Goal: Task Accomplishment & Management: Complete application form

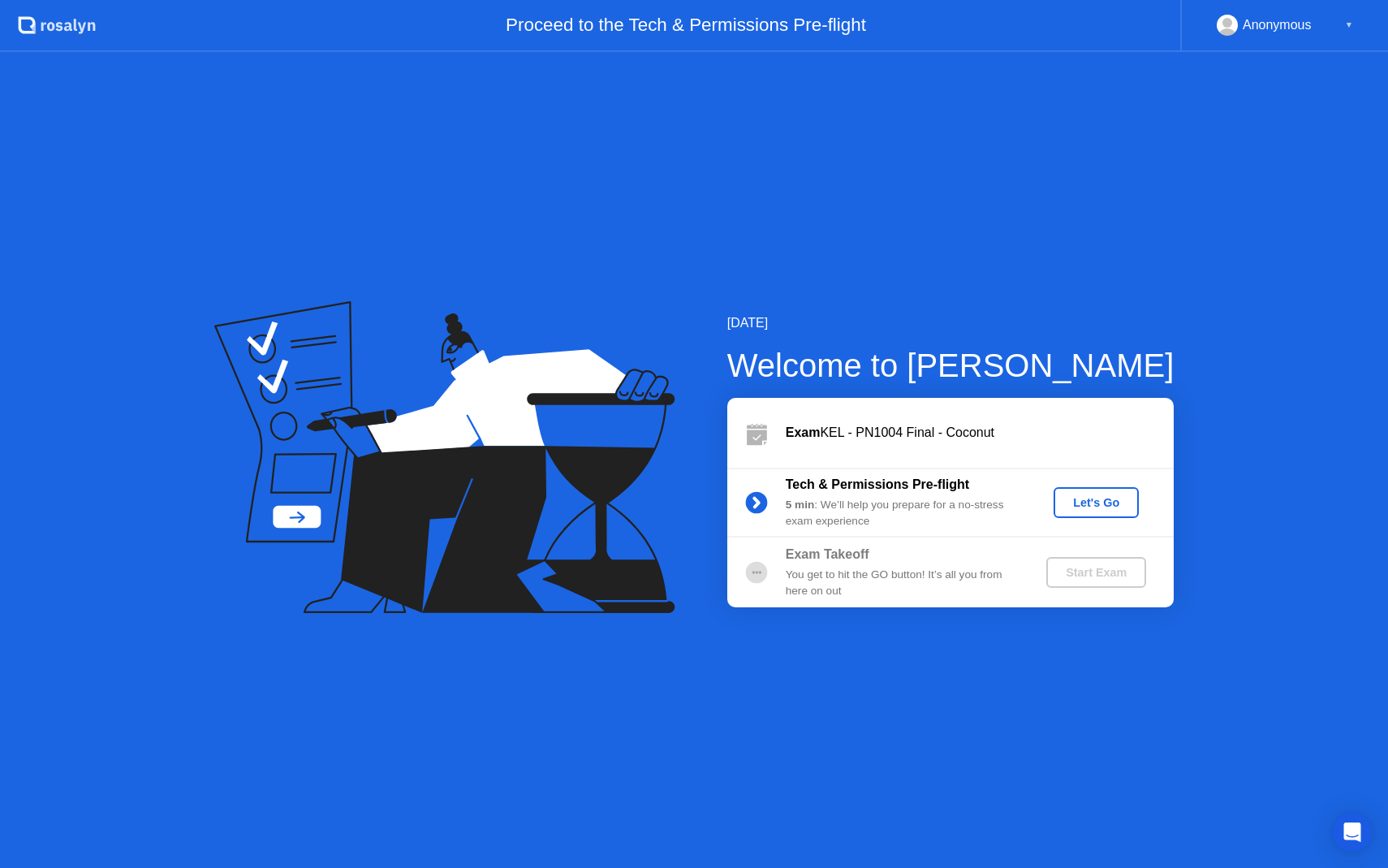
click at [1101, 512] on button "Let's Go" at bounding box center [1096, 502] width 86 height 31
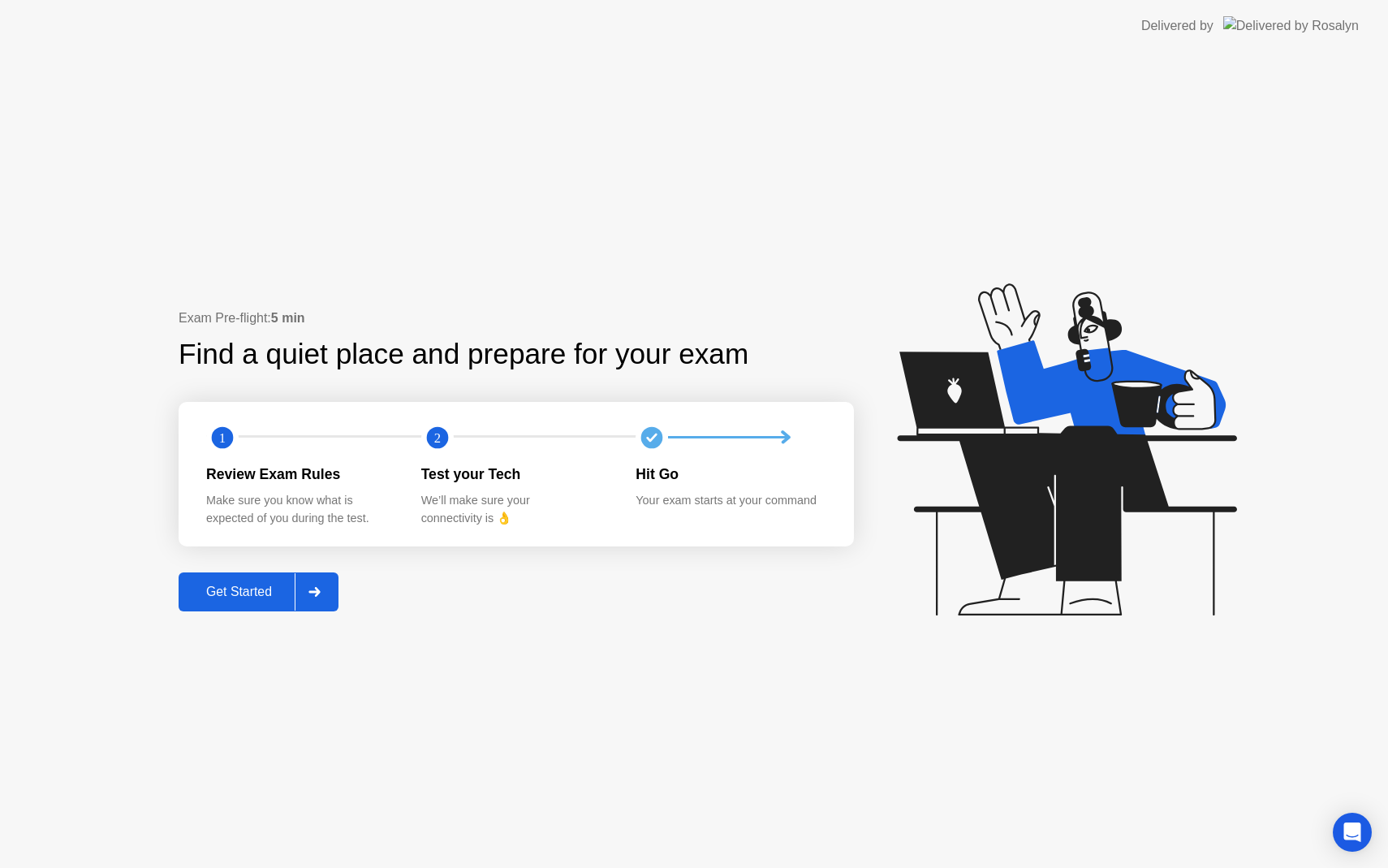
click at [220, 589] on div "Get Started" at bounding box center [239, 592] width 111 height 15
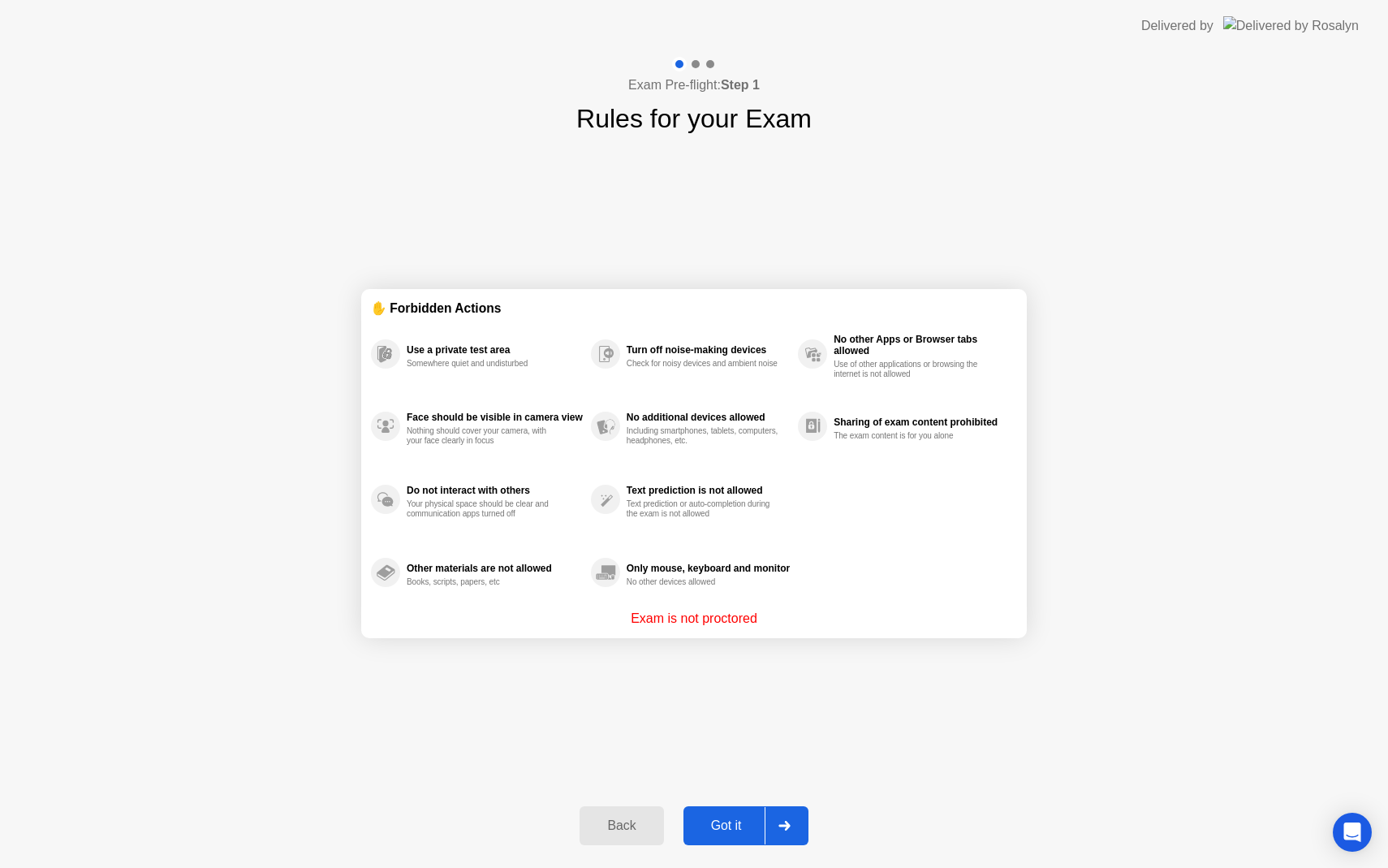
click at [731, 819] on div "Got it" at bounding box center [727, 826] width 76 height 15
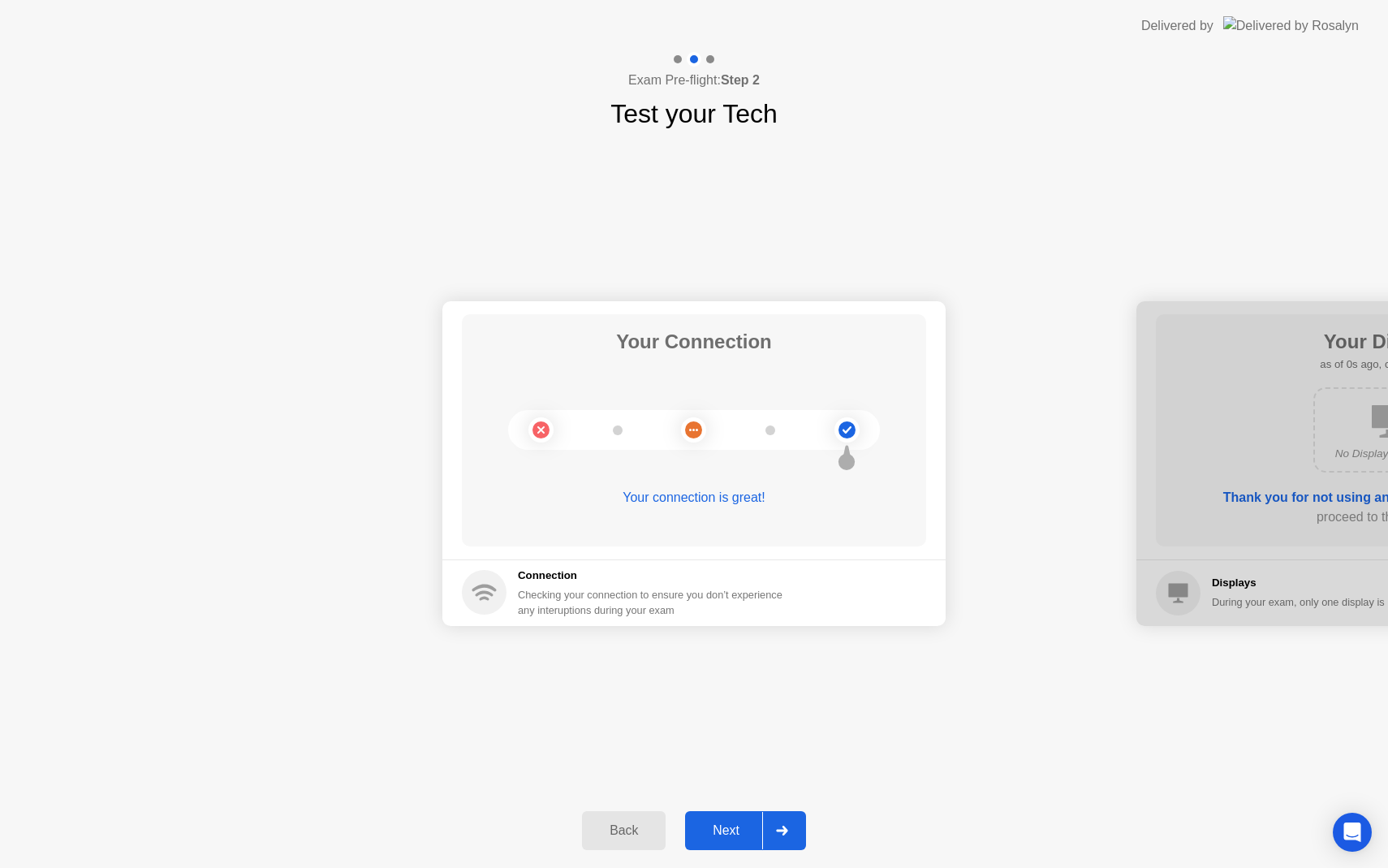
click at [733, 825] on div "Next" at bounding box center [726, 831] width 72 height 15
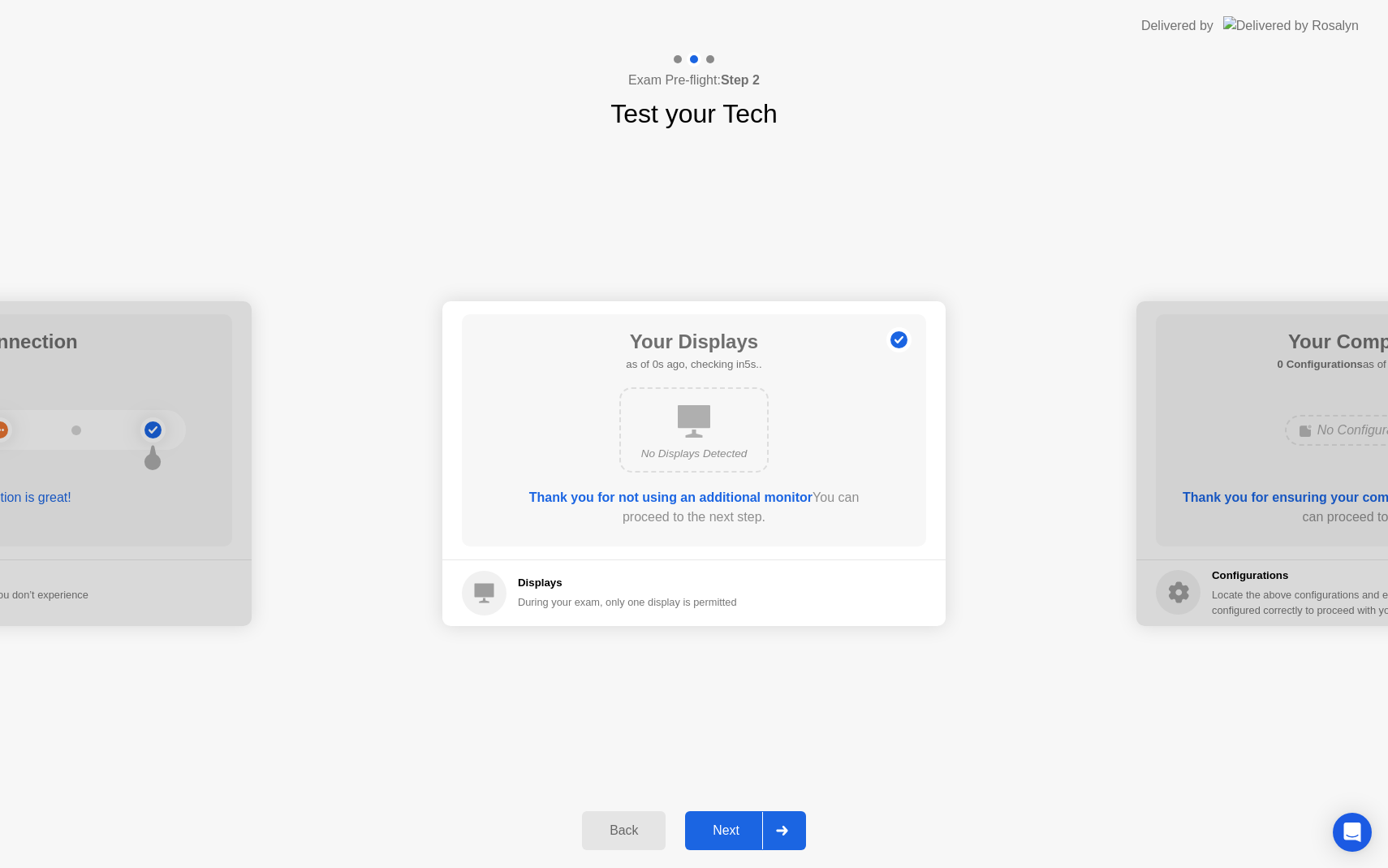
click at [733, 826] on div "Next" at bounding box center [726, 831] width 72 height 15
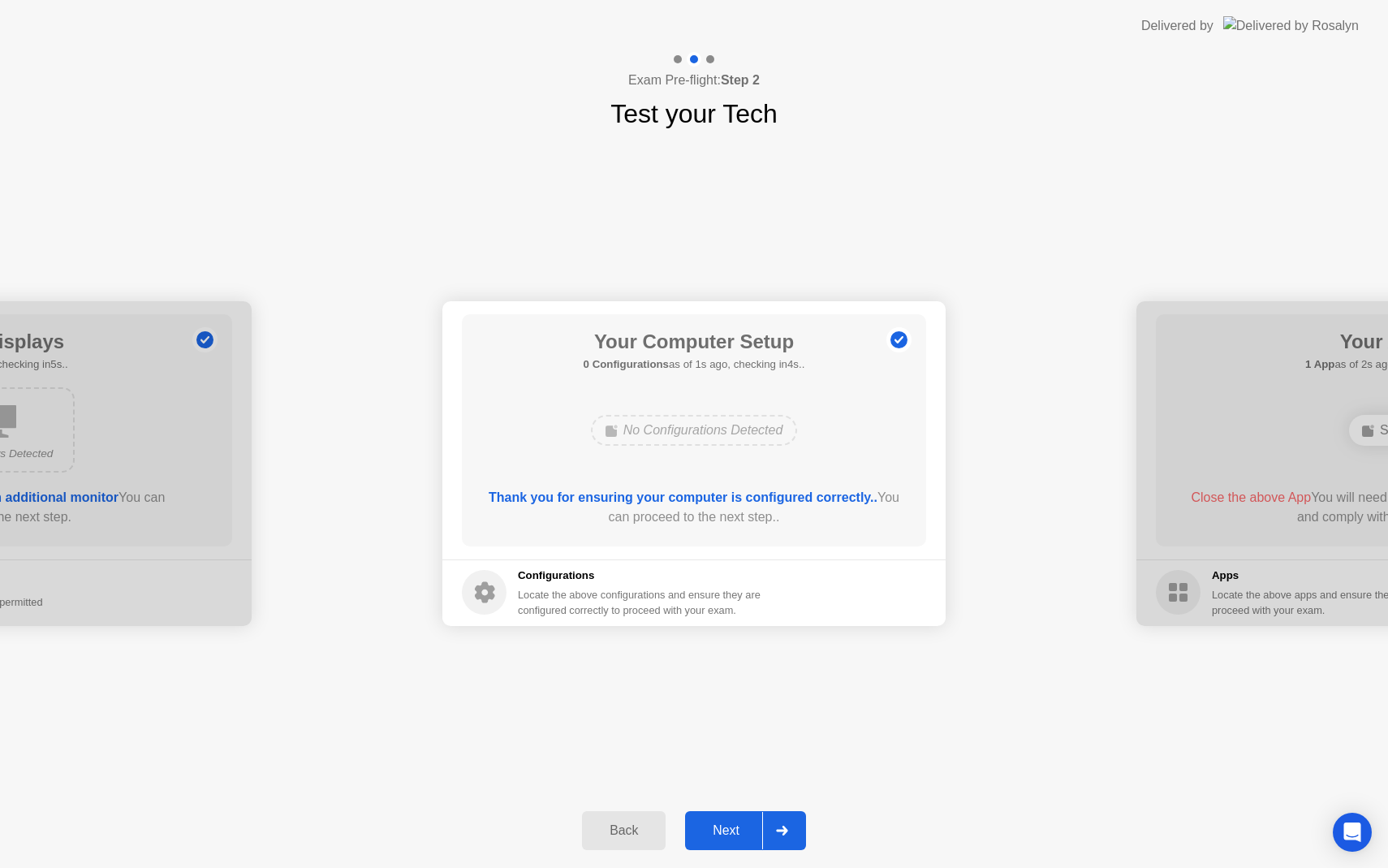
click at [734, 826] on div "Next" at bounding box center [726, 831] width 72 height 15
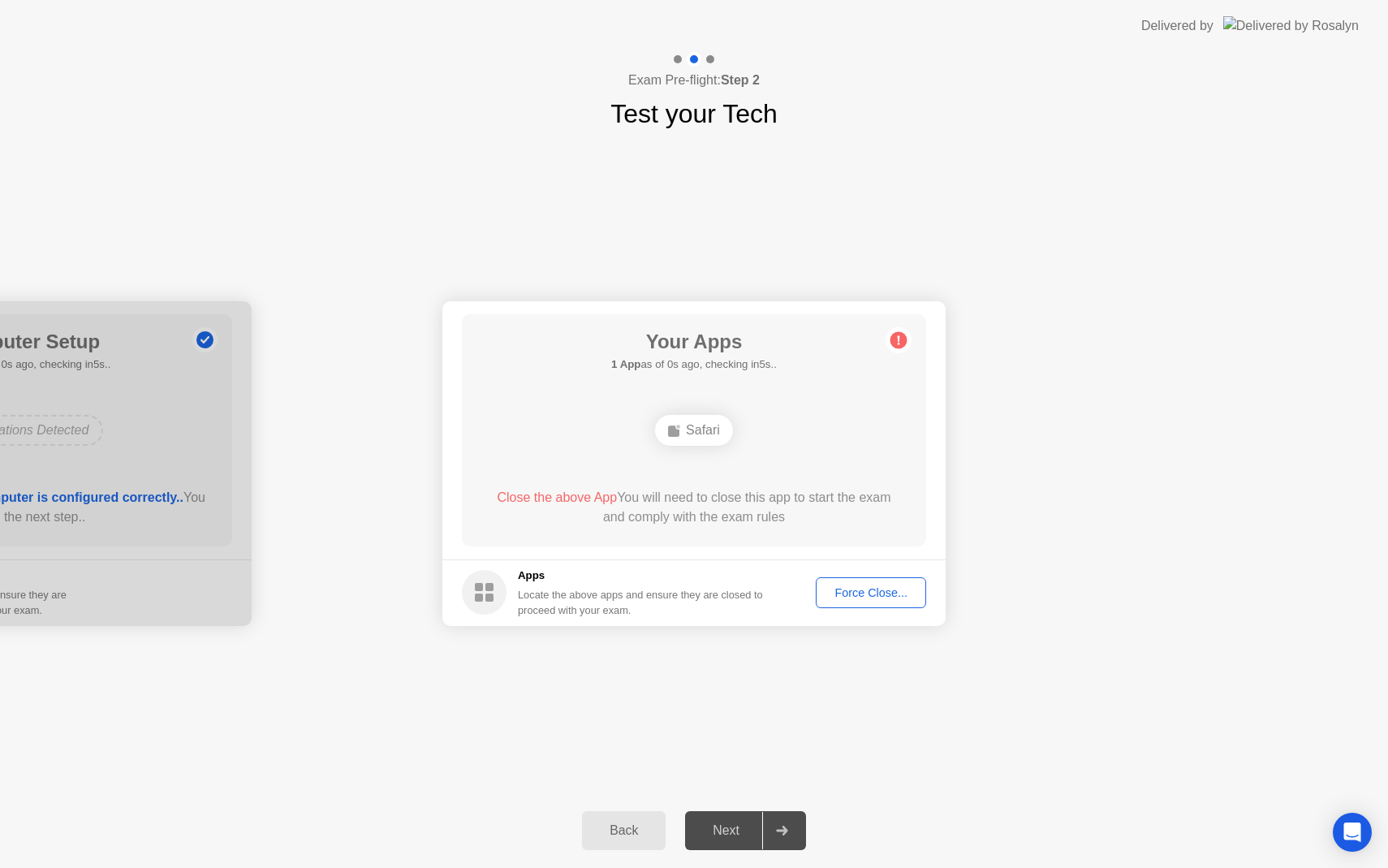
click at [734, 826] on div "Next" at bounding box center [726, 831] width 72 height 15
click at [737, 828] on div "Next" at bounding box center [726, 831] width 72 height 15
click at [861, 599] on div "Force Close..." at bounding box center [871, 593] width 99 height 13
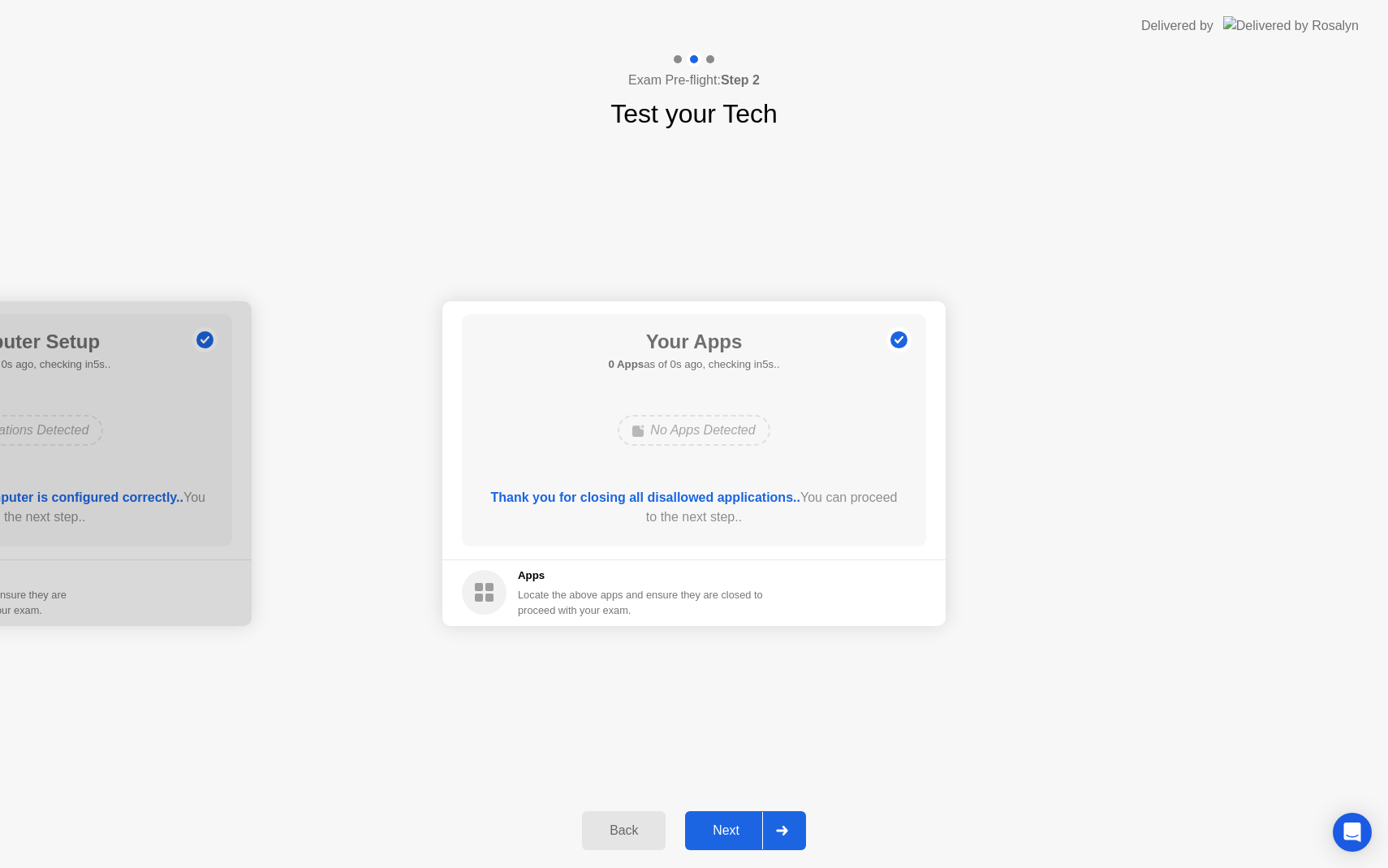
click at [726, 828] on div "Next" at bounding box center [726, 831] width 72 height 15
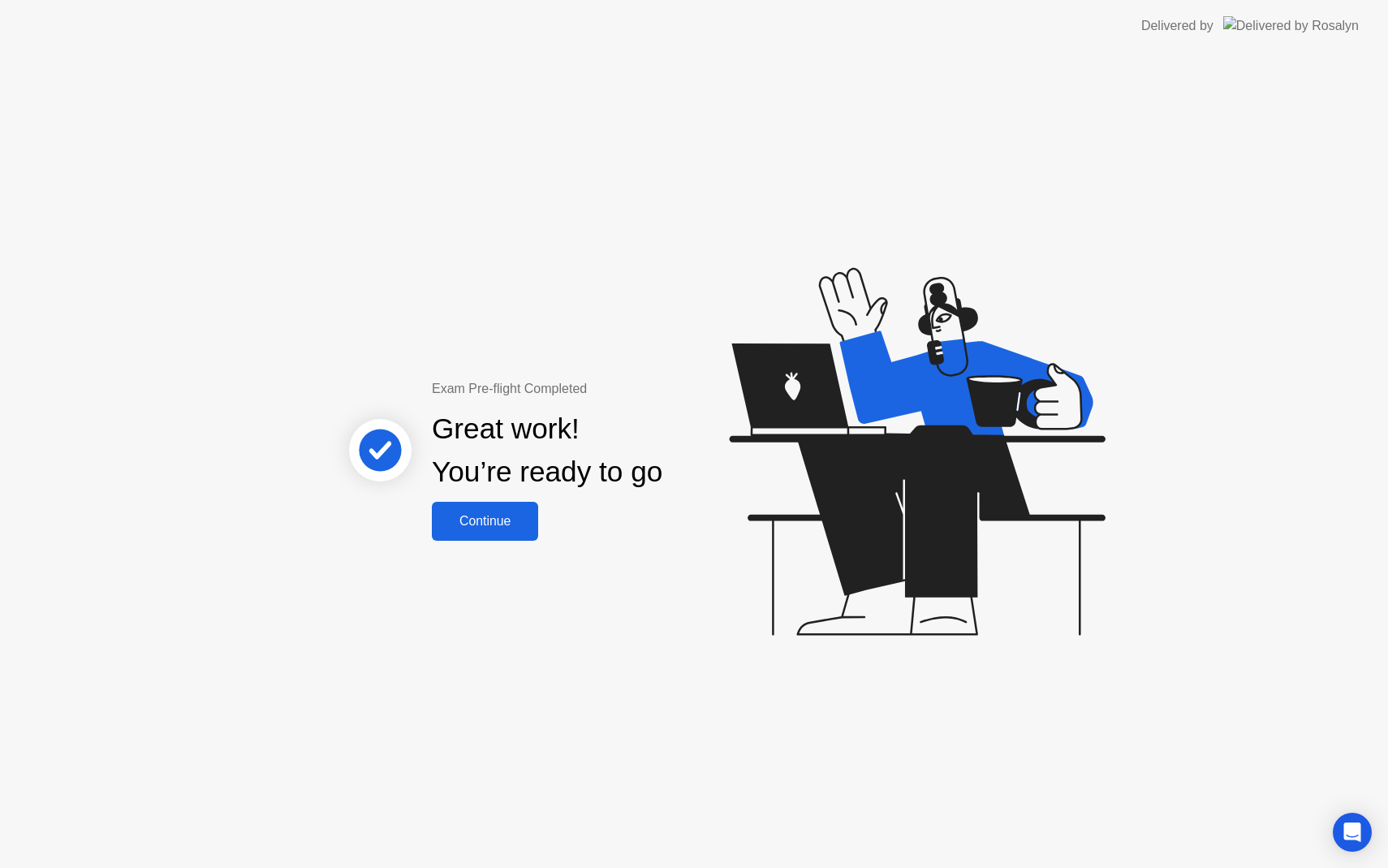
click at [530, 522] on div "Continue" at bounding box center [485, 522] width 96 height 15
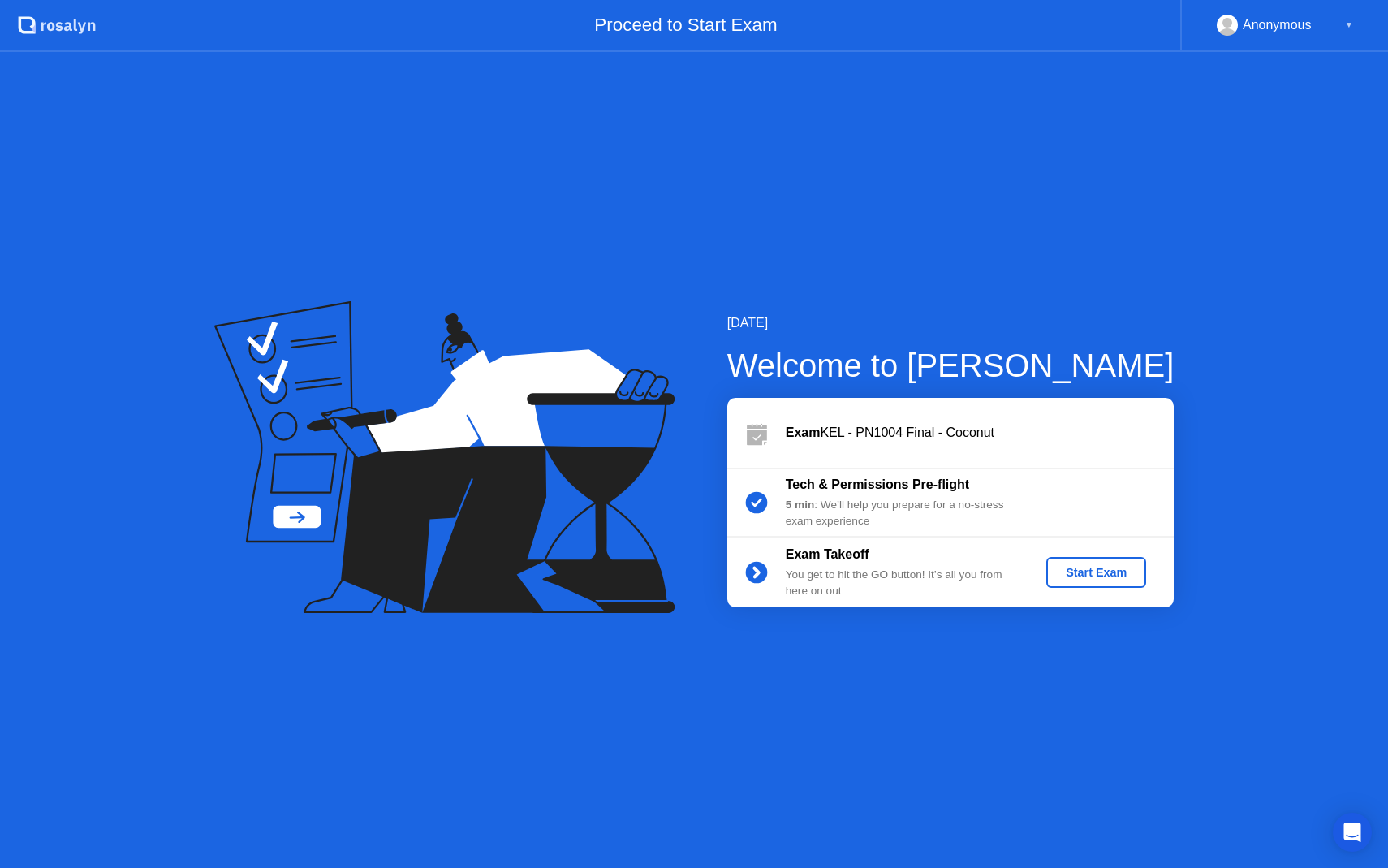
click at [1107, 566] on div "Start Exam" at bounding box center [1096, 572] width 87 height 13
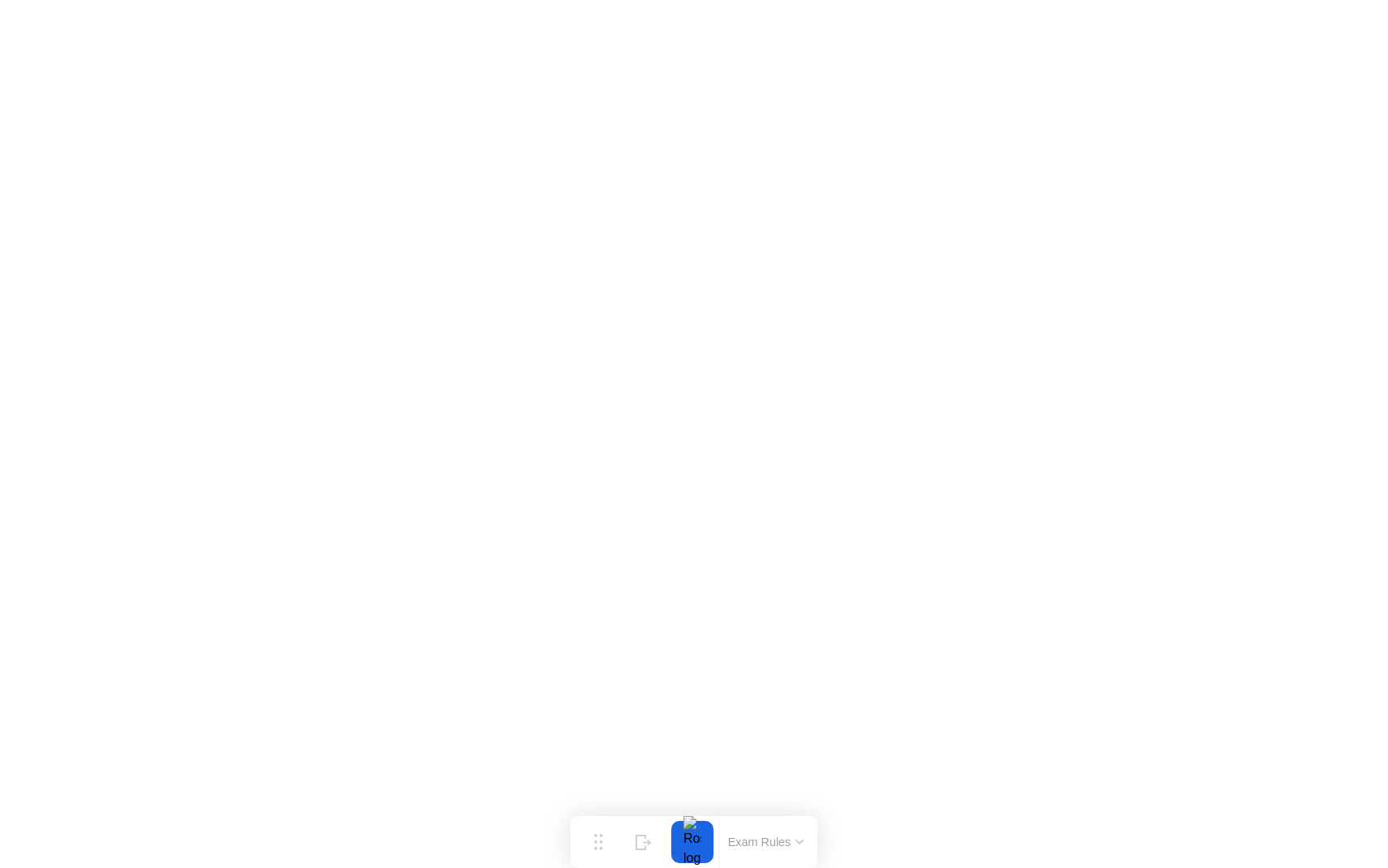
click iframe
click at [1165, 816] on div "End Proctoring Session" at bounding box center [1254, 822] width 179 height 15
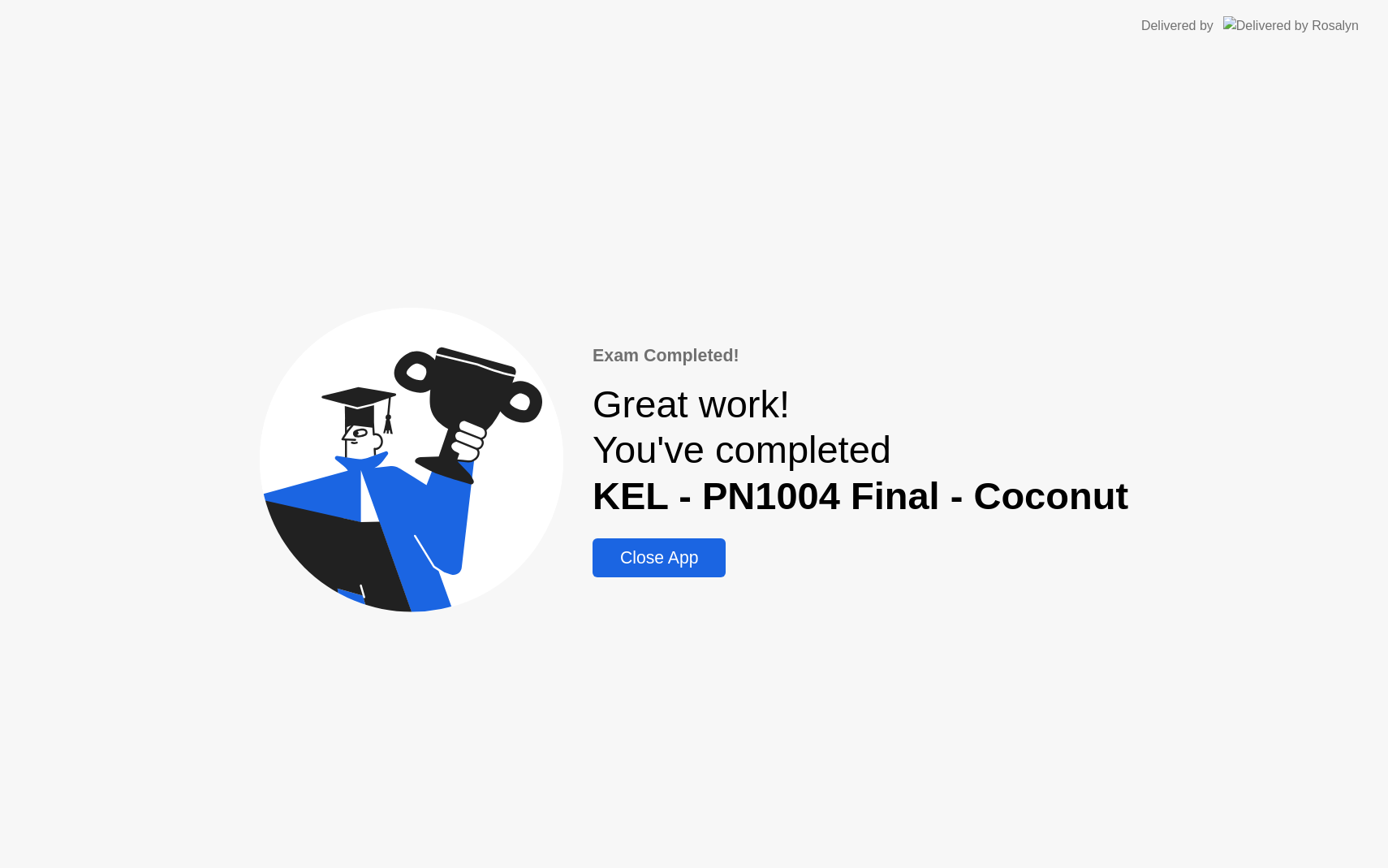
click at [721, 557] on div "Close App" at bounding box center [659, 557] width 124 height 19
